Goal: Go to known website: Go to known website

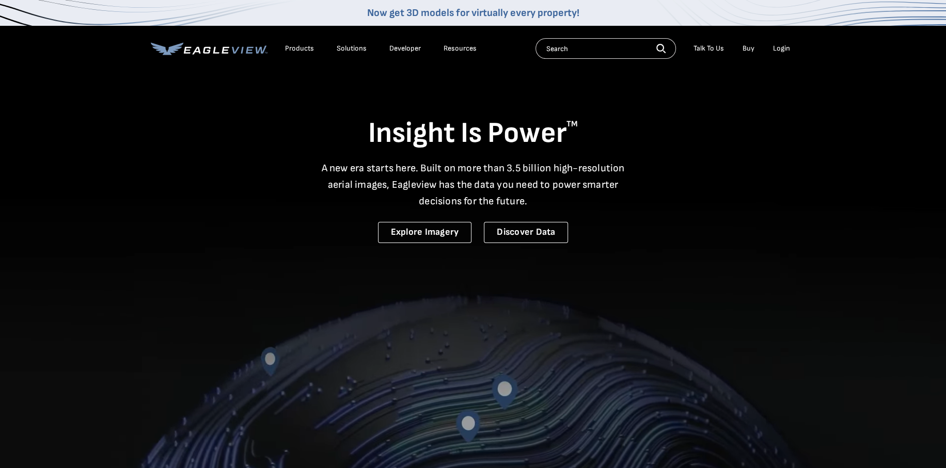
click at [775, 46] on div "Login" at bounding box center [781, 48] width 17 height 9
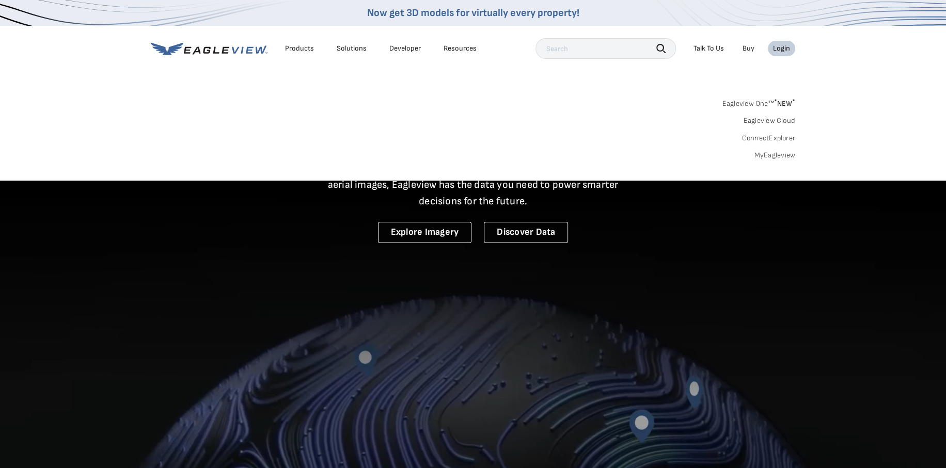
click at [780, 47] on div "Login" at bounding box center [781, 48] width 17 height 9
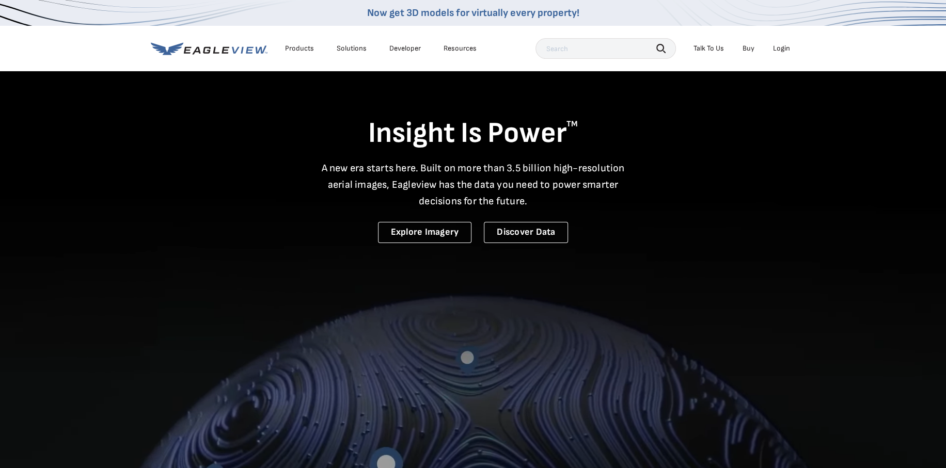
click at [780, 47] on div "Login" at bounding box center [781, 48] width 17 height 9
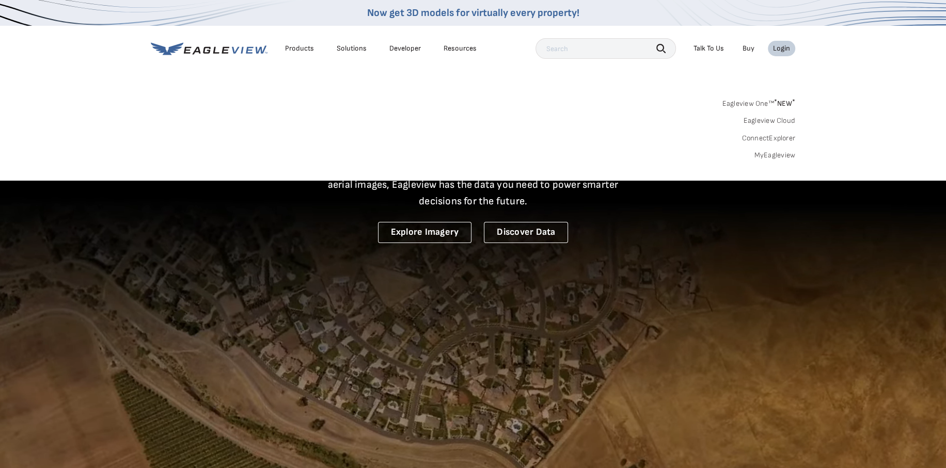
click at [770, 154] on link "MyEagleview" at bounding box center [774, 155] width 41 height 9
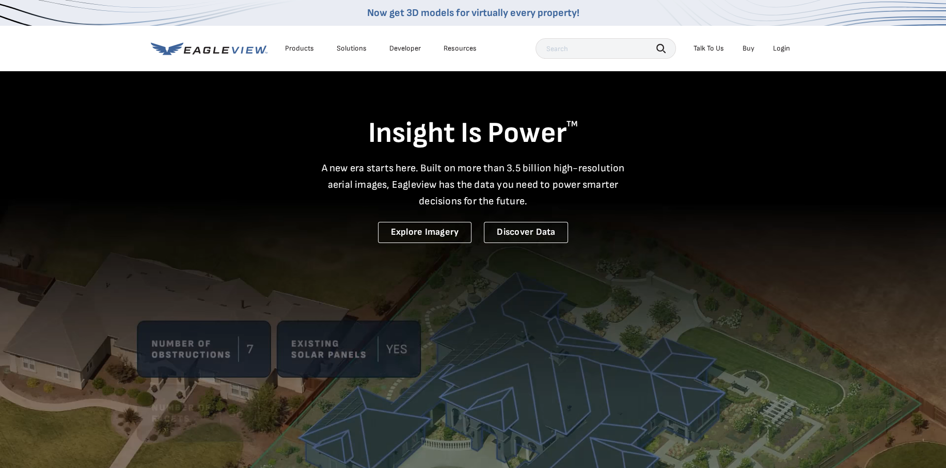
click at [299, 49] on div "Products" at bounding box center [299, 48] width 29 height 9
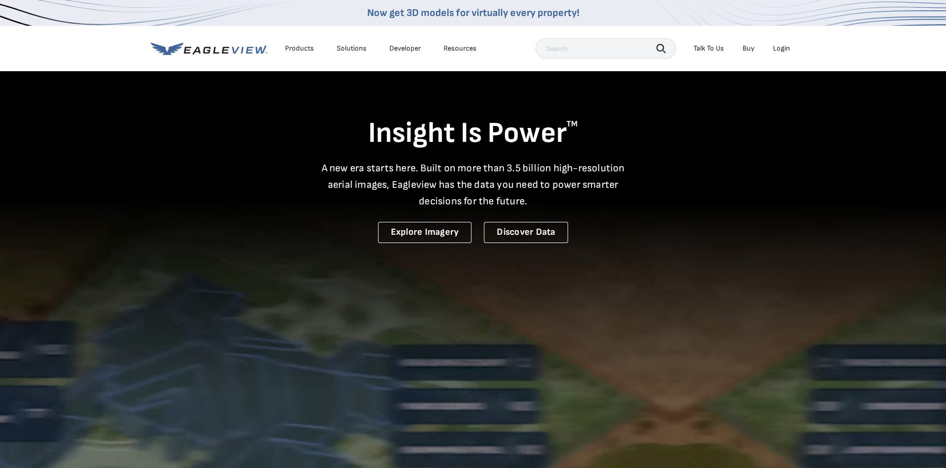
click at [298, 46] on div "Products" at bounding box center [299, 48] width 29 height 9
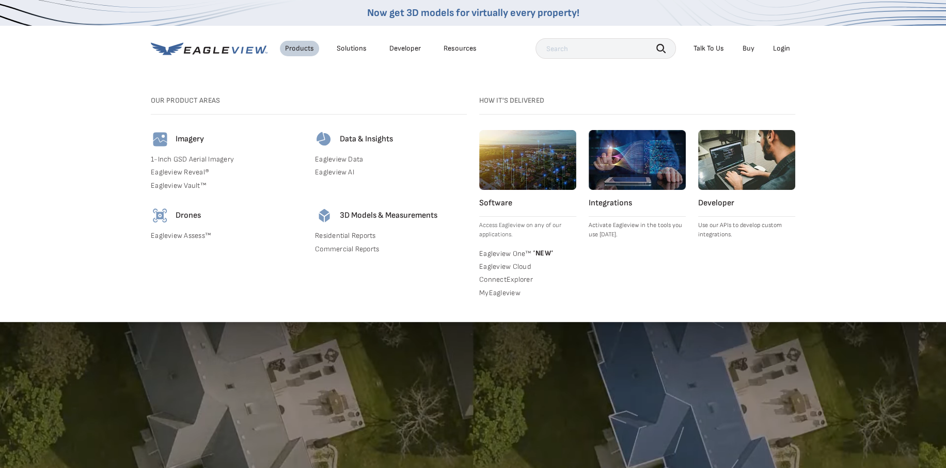
click at [499, 278] on link "ConnectExplorer" at bounding box center [527, 279] width 97 height 9
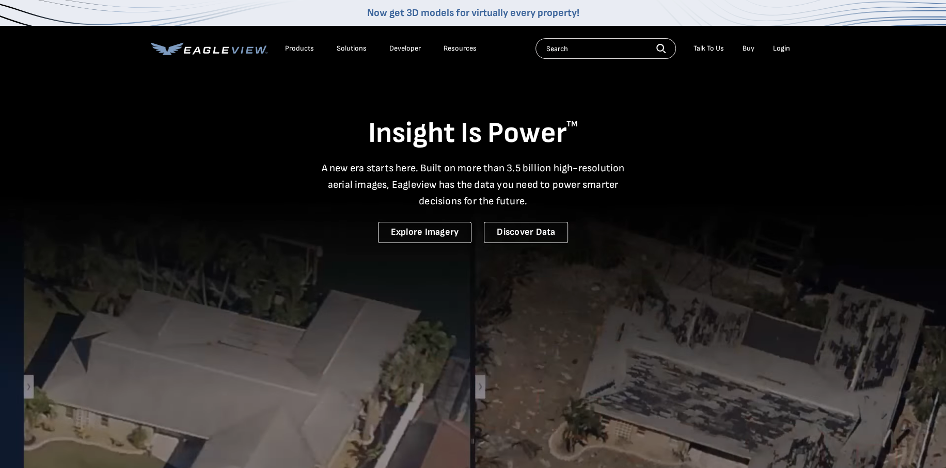
click at [776, 46] on div "Login" at bounding box center [781, 48] width 17 height 9
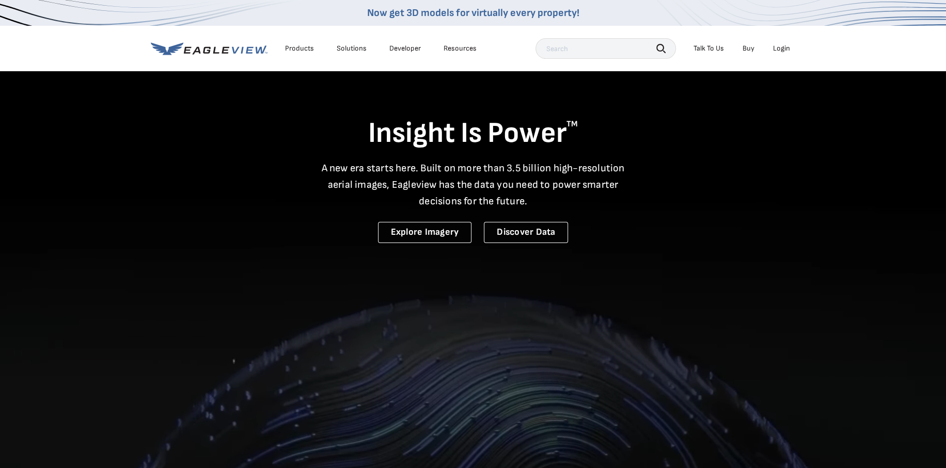
click at [779, 48] on div "Login" at bounding box center [781, 48] width 17 height 9
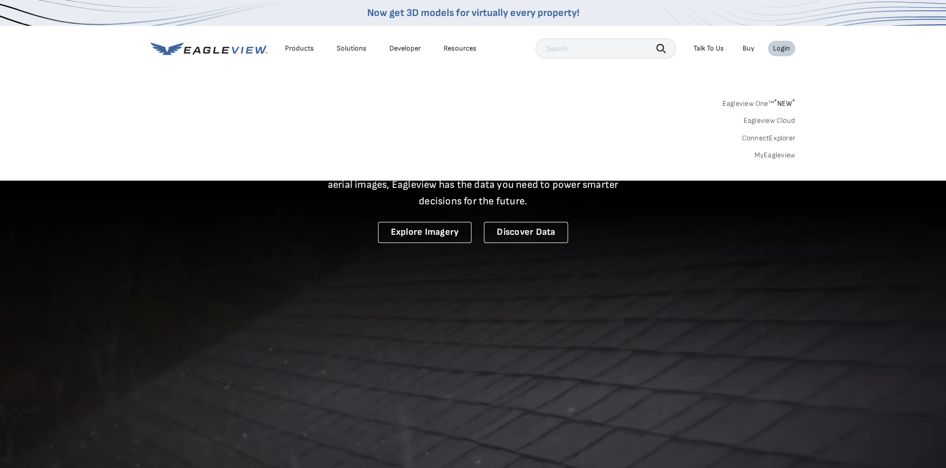
click at [779, 137] on link "ConnectExplorer" at bounding box center [768, 138] width 54 height 9
